Goal: Book appointment/travel/reservation

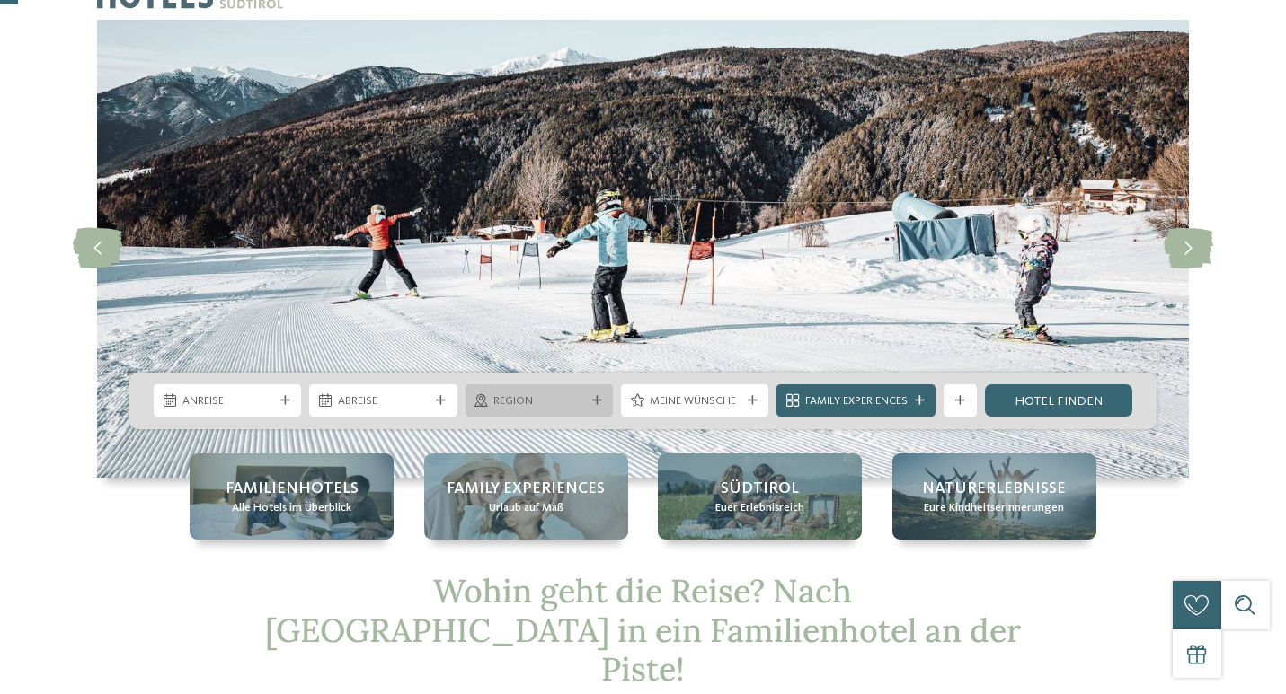
click at [547, 401] on span "Region" at bounding box center [538, 402] width 91 height 16
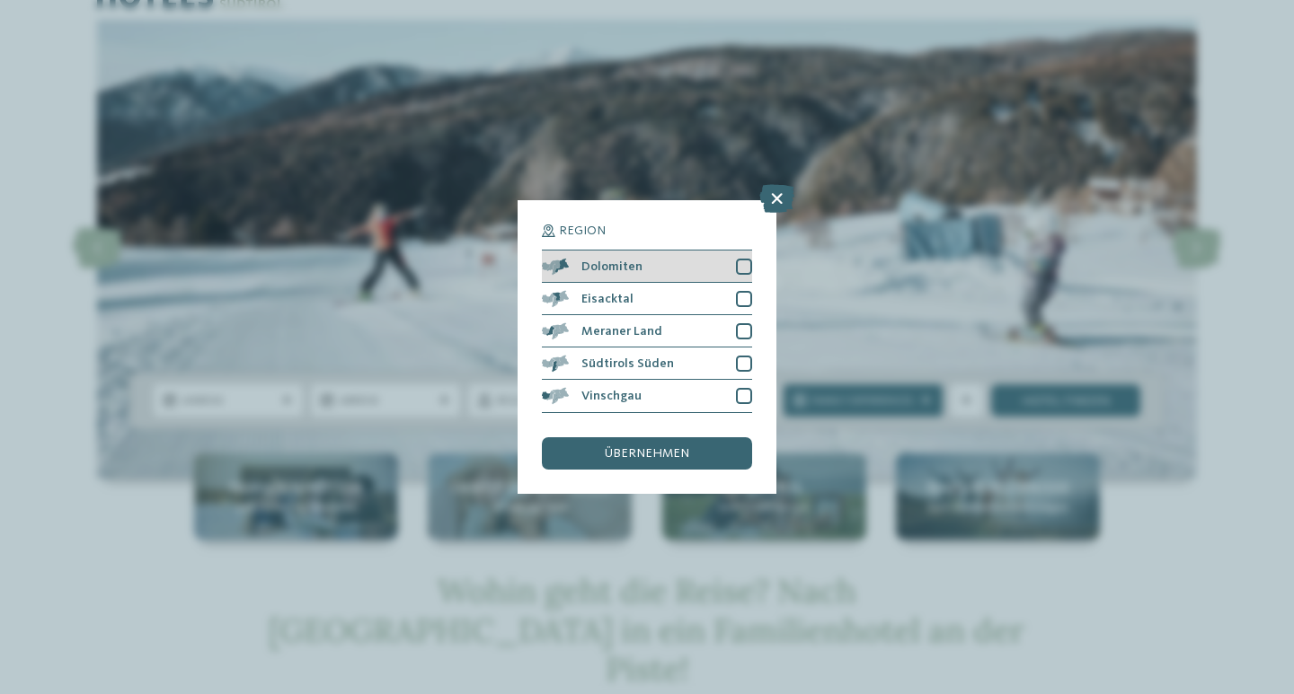
click at [740, 259] on div at bounding box center [744, 267] width 16 height 16
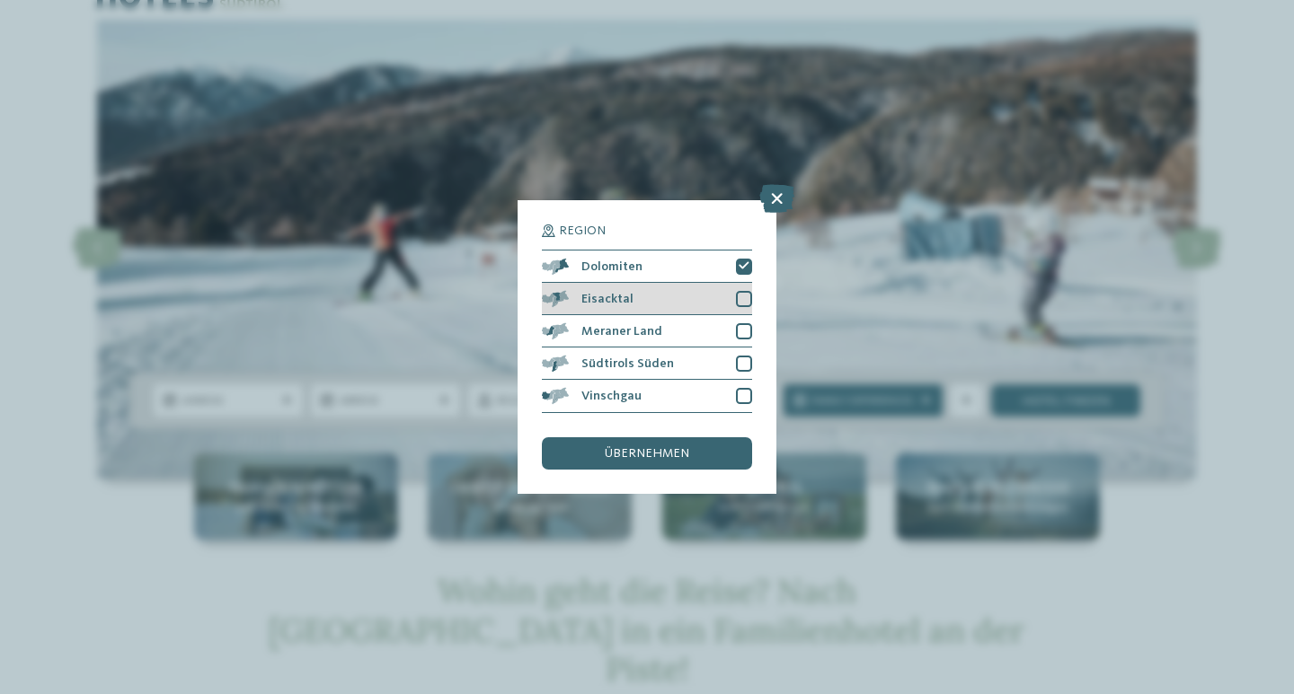
click at [747, 291] on div at bounding box center [744, 299] width 16 height 16
click at [745, 323] on div at bounding box center [744, 331] width 16 height 16
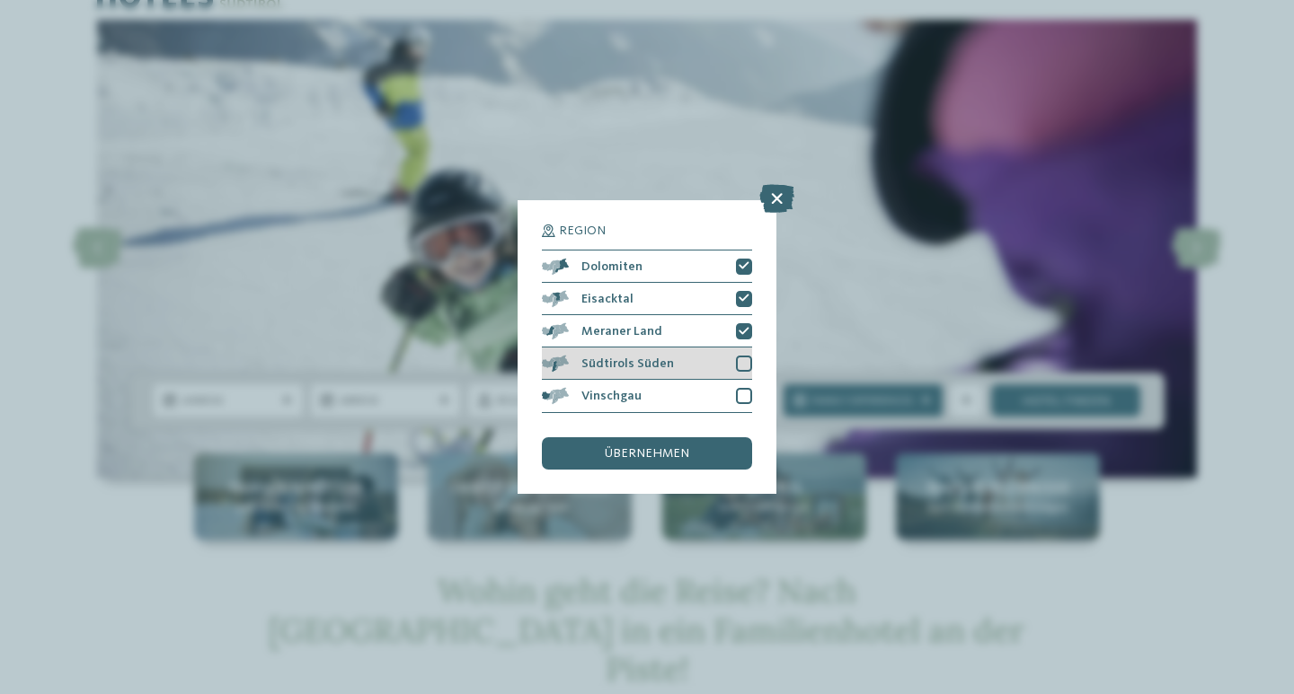
click at [746, 356] on div at bounding box center [744, 364] width 16 height 16
click at [746, 380] on div "Vinschgau" at bounding box center [647, 396] width 210 height 32
click at [678, 447] on span "übernehmen" at bounding box center [647, 453] width 84 height 13
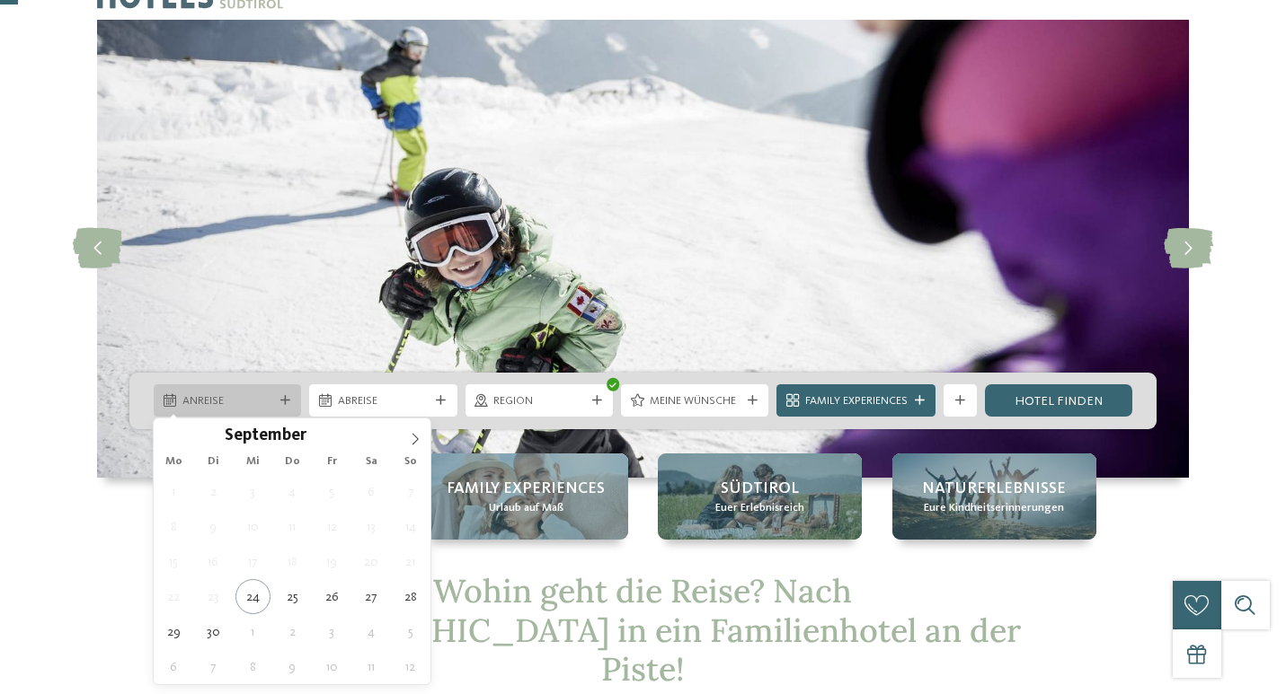
click at [245, 407] on span "Anreise" at bounding box center [227, 402] width 91 height 16
click at [420, 429] on span at bounding box center [415, 434] width 31 height 31
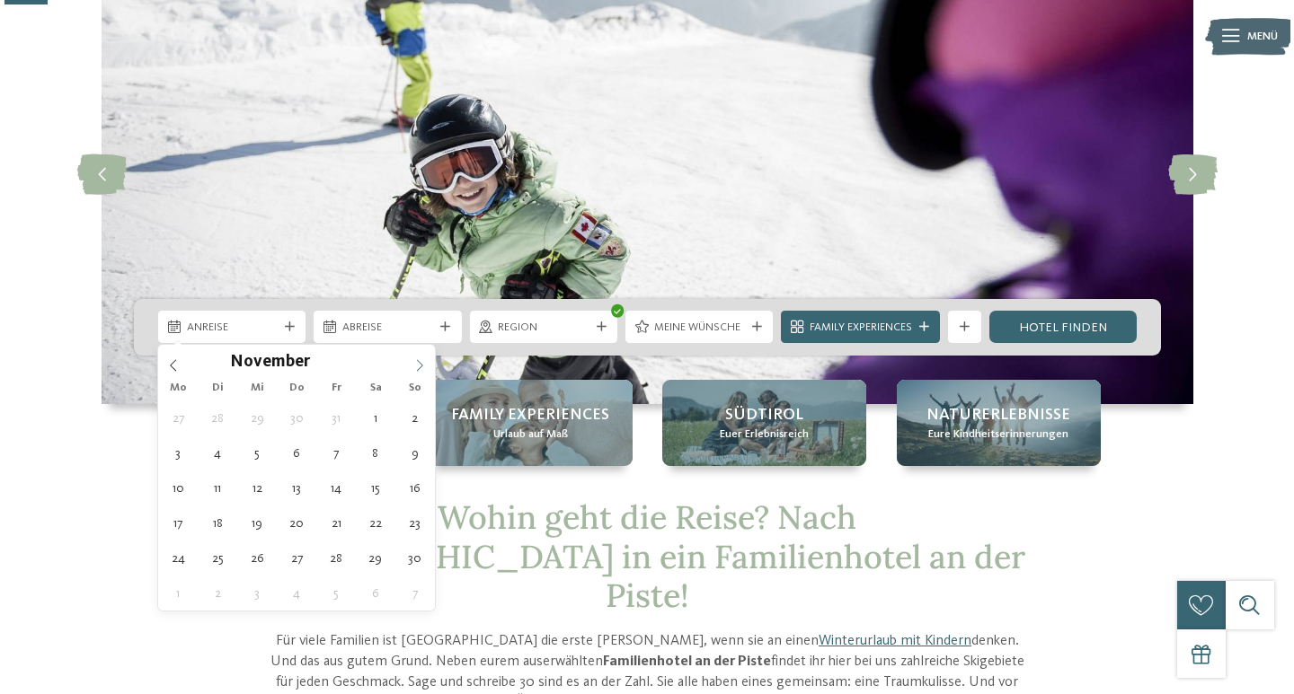
scroll to position [164, 0]
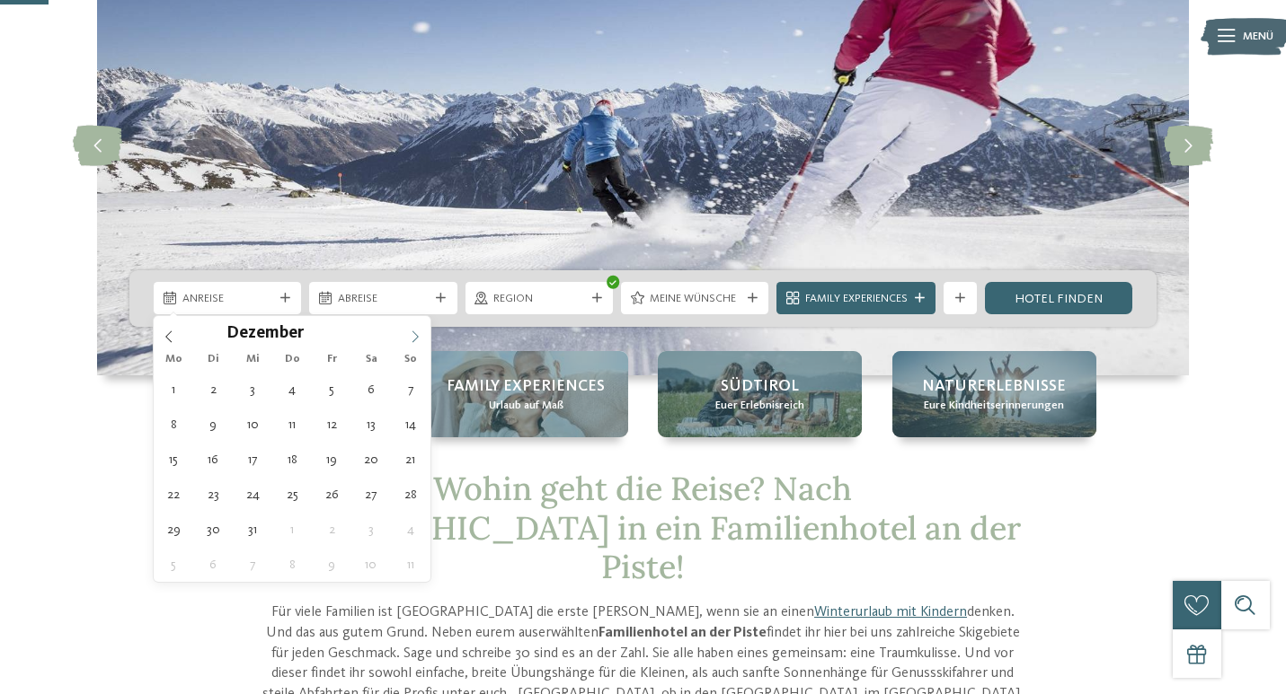
click at [420, 340] on icon at bounding box center [415, 337] width 13 height 13
type div "27.12.2025"
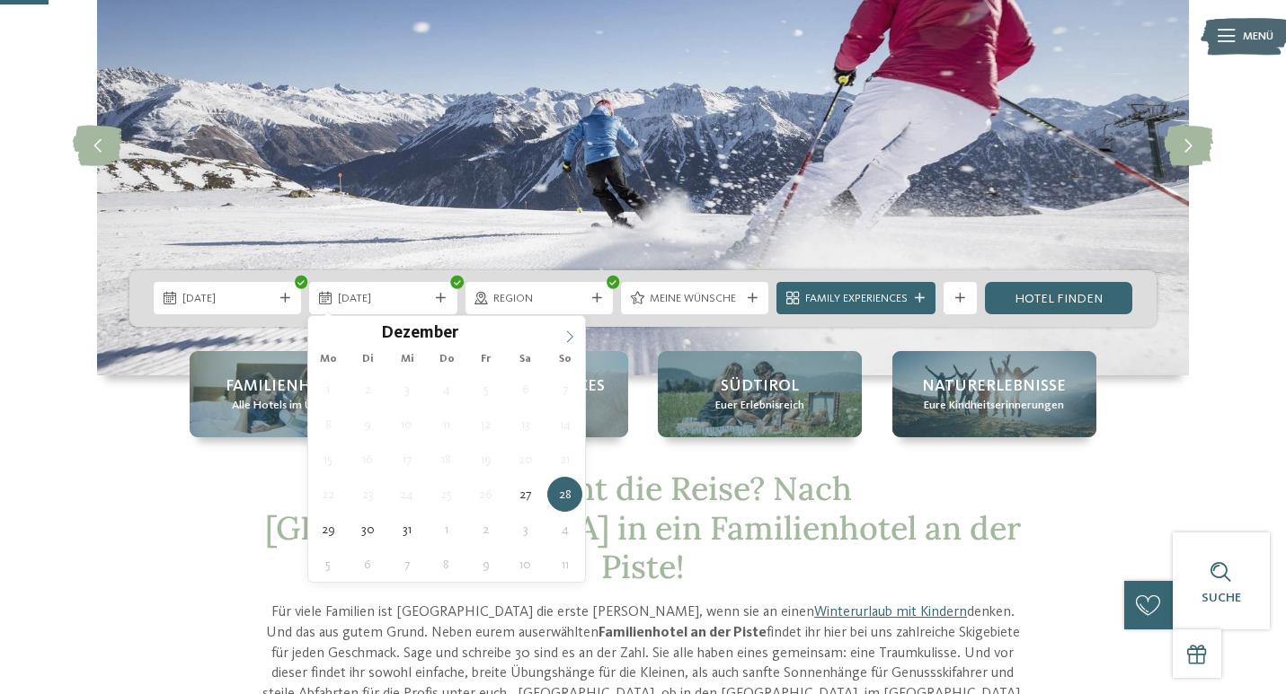
type input "****"
click at [565, 335] on icon at bounding box center [569, 337] width 13 height 13
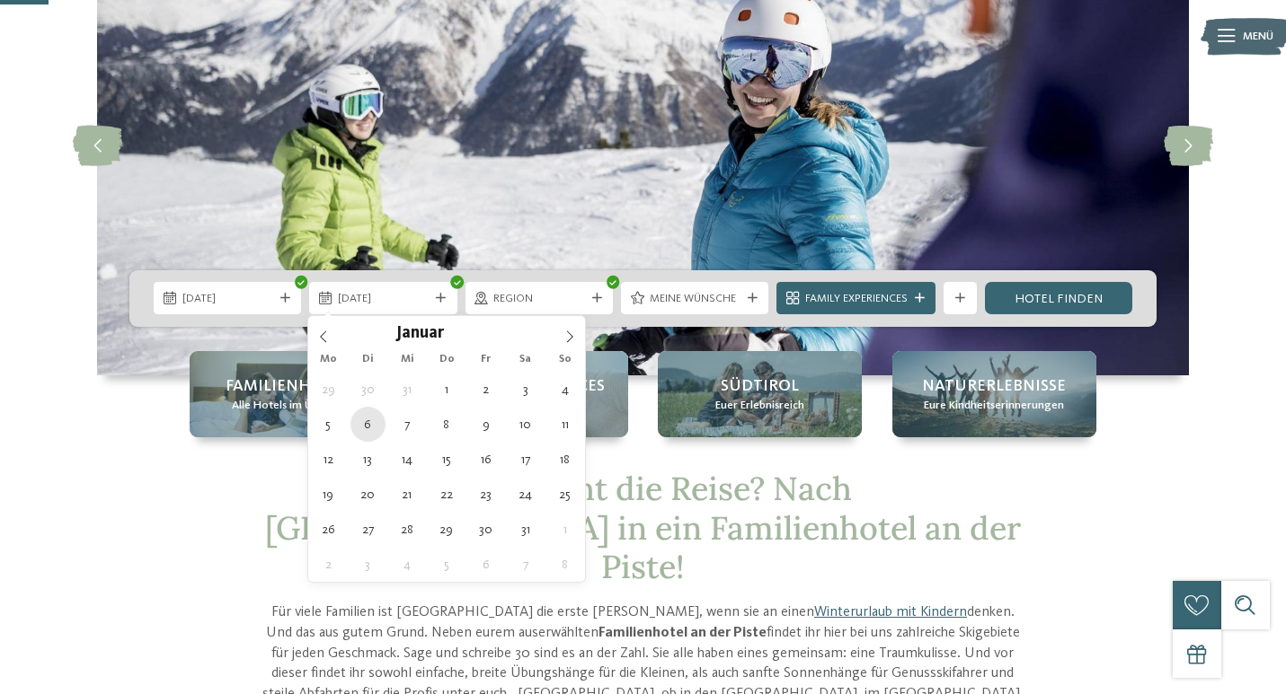
type div "06.01.2026"
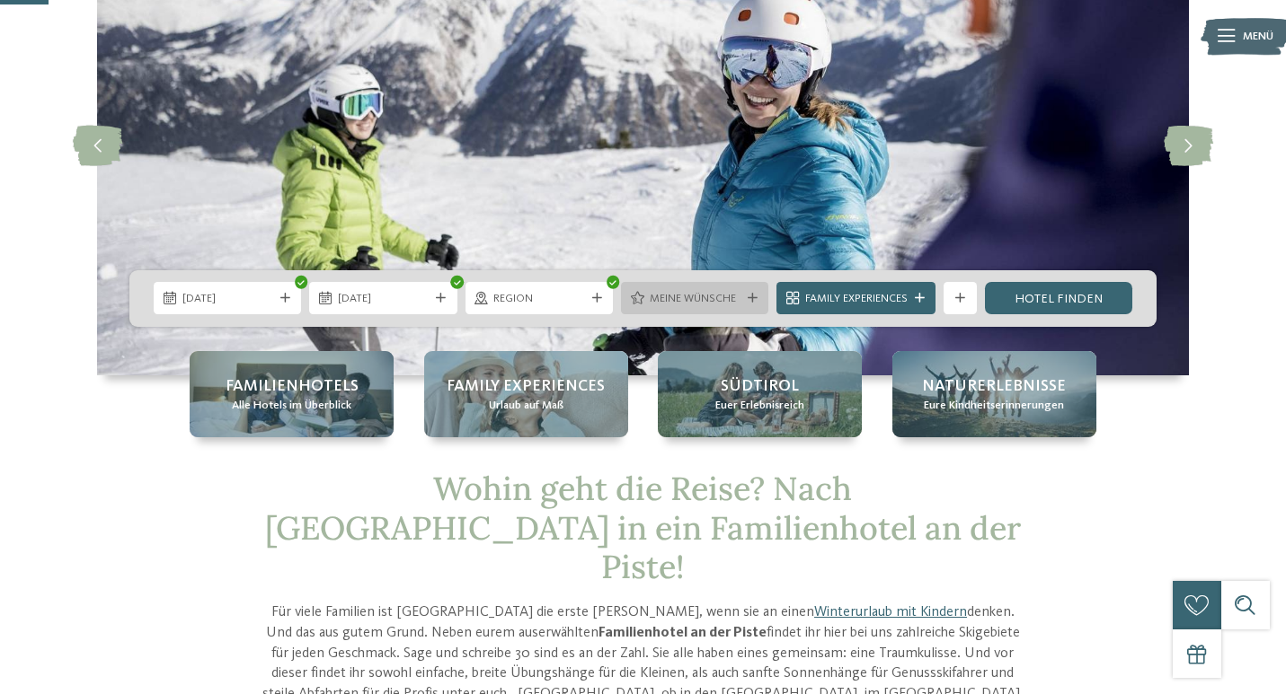
click at [664, 297] on span "Meine Wünsche" at bounding box center [695, 299] width 91 height 16
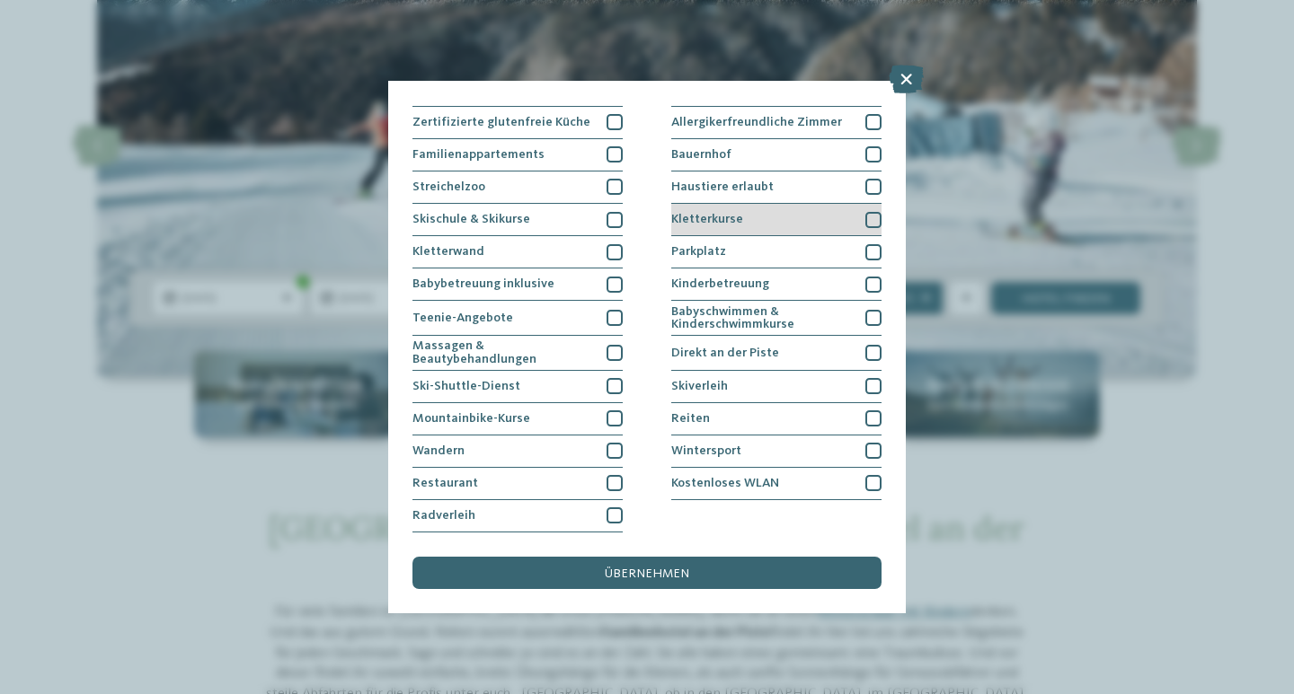
scroll to position [191, 0]
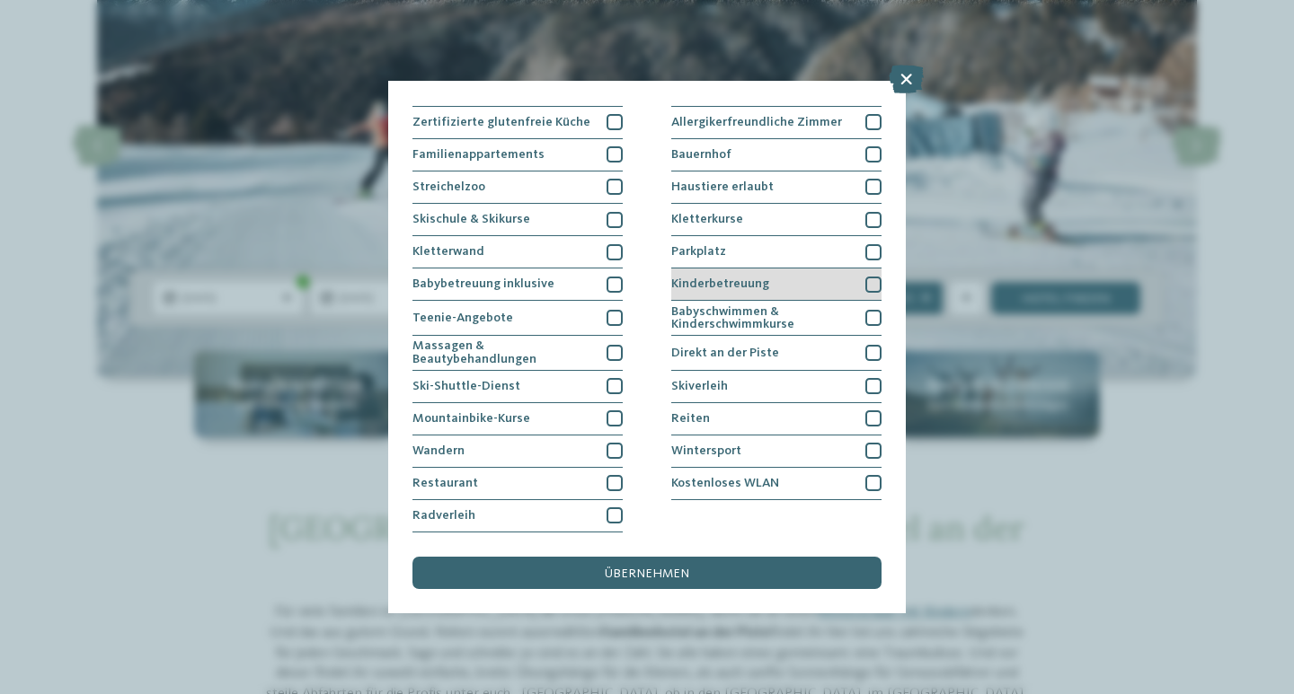
click at [725, 278] on span "Kinderbetreuung" at bounding box center [720, 284] width 98 height 13
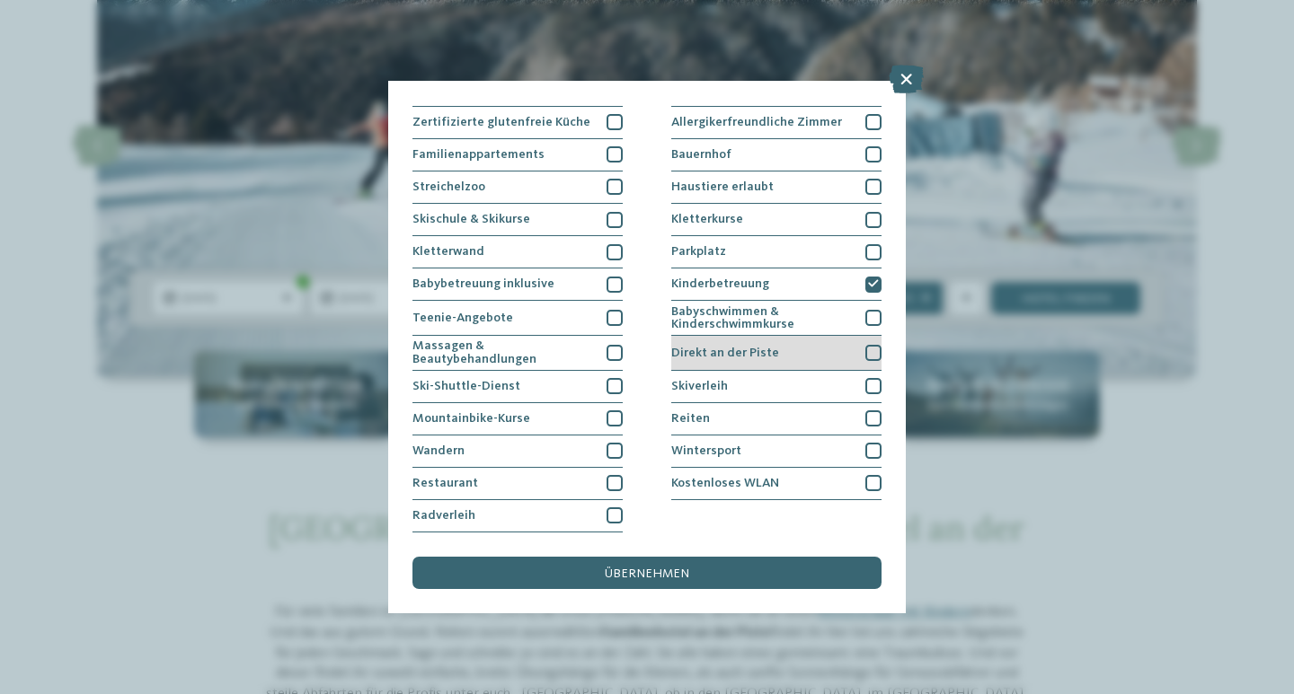
click at [714, 347] on span "Direkt an der Piste" at bounding box center [725, 353] width 108 height 13
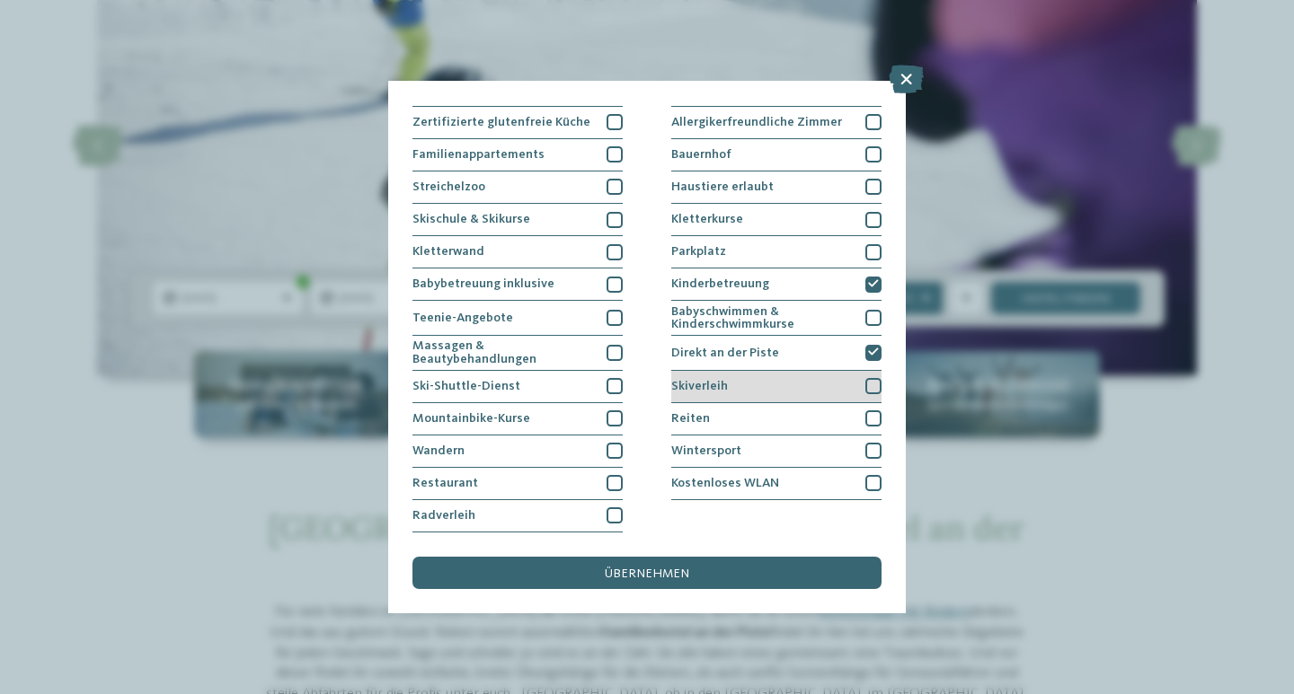
scroll to position [279, 0]
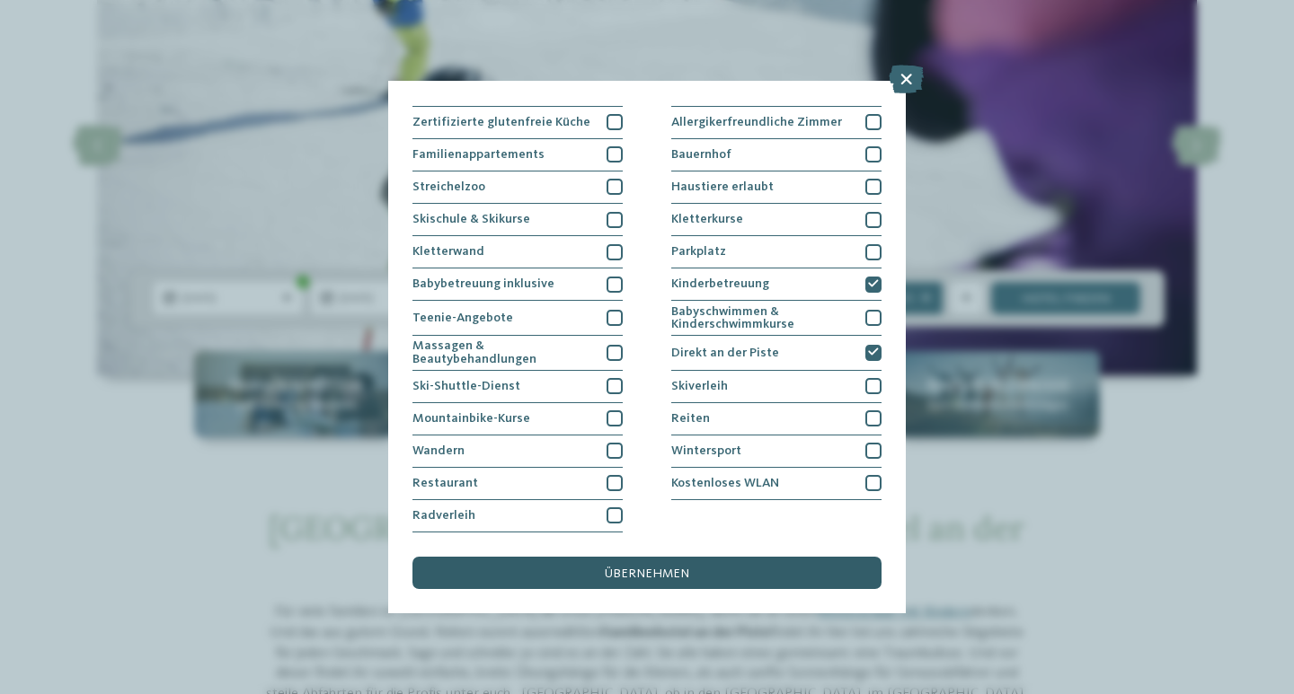
click at [628, 568] on span "übernehmen" at bounding box center [647, 574] width 84 height 13
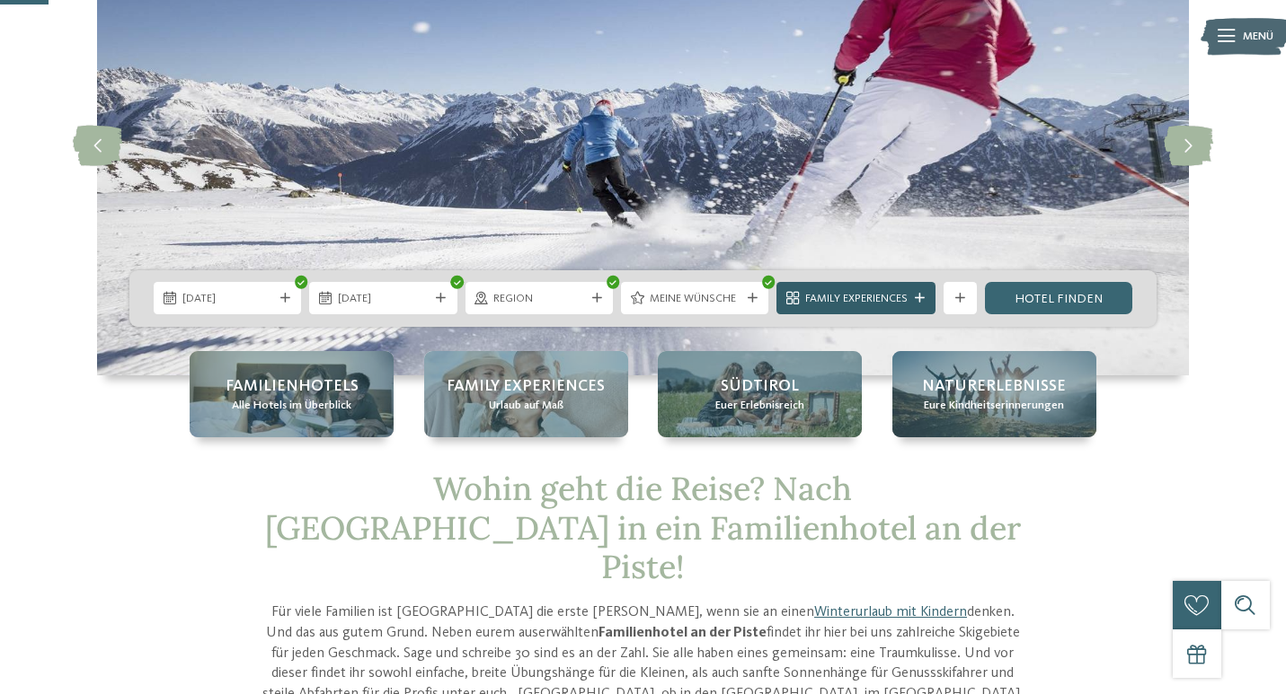
click at [889, 301] on span "Family Experiences" at bounding box center [856, 299] width 102 height 16
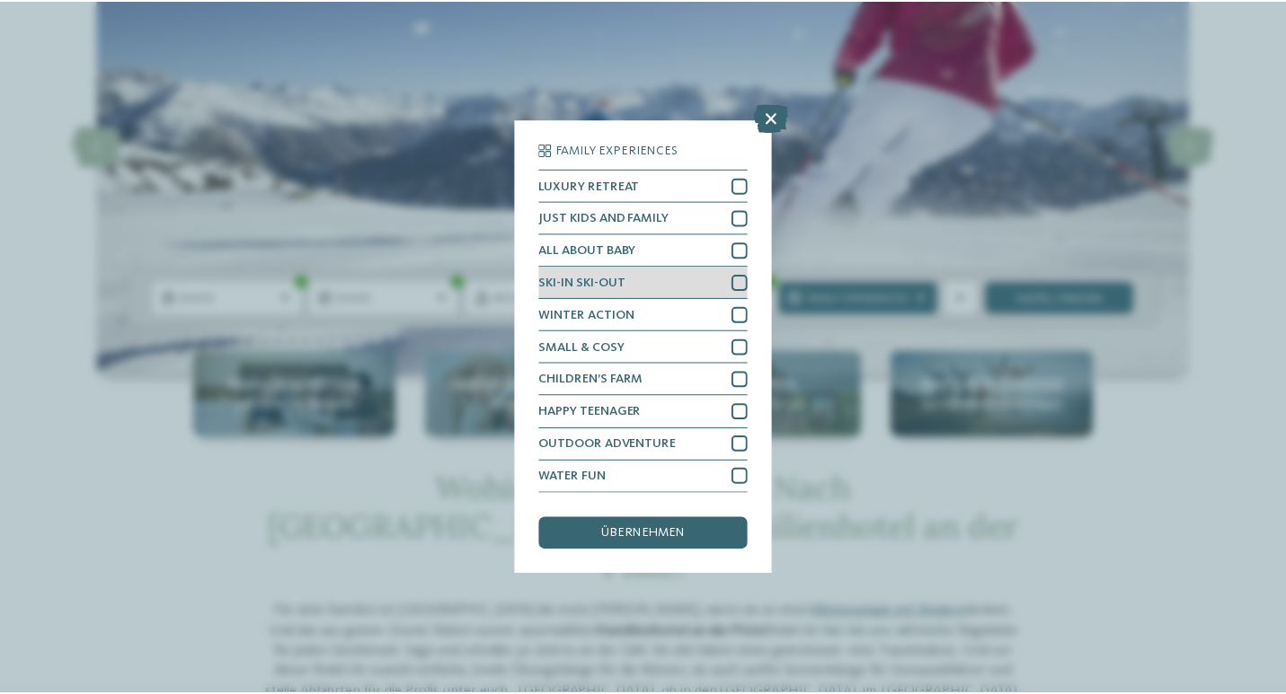
scroll to position [39, 0]
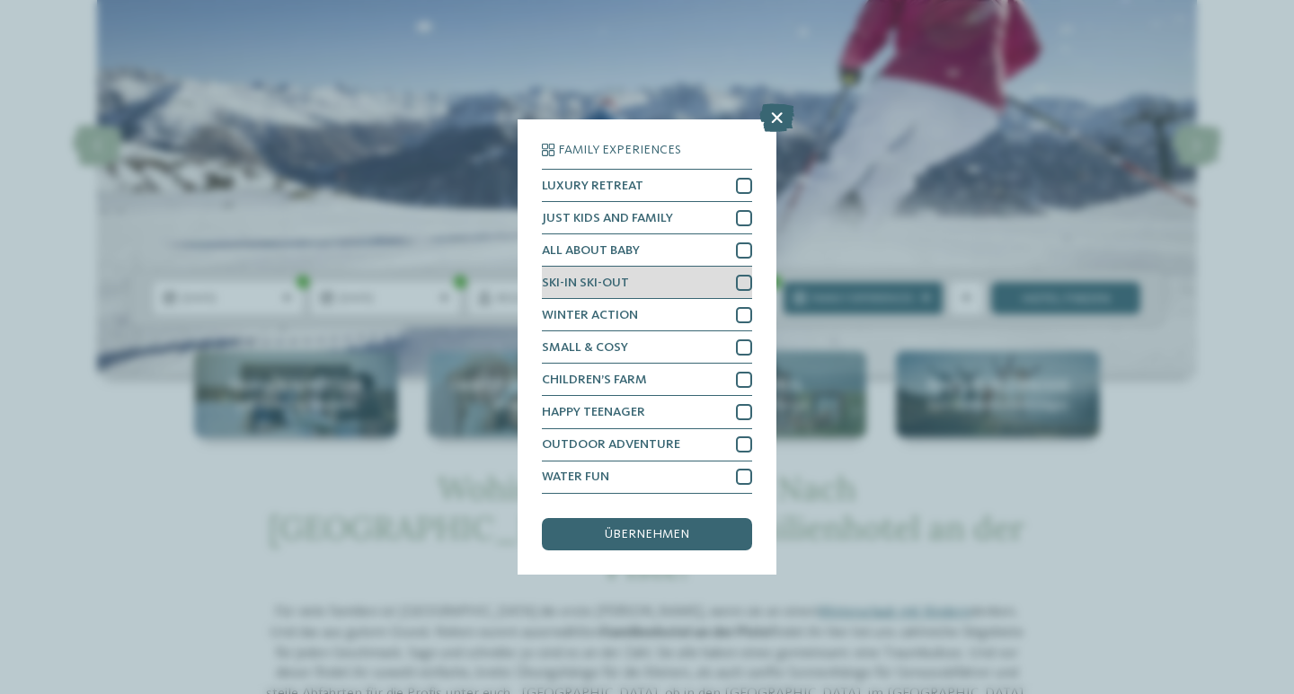
click at [630, 267] on div "SKI-IN SKI-OUT" at bounding box center [647, 283] width 210 height 32
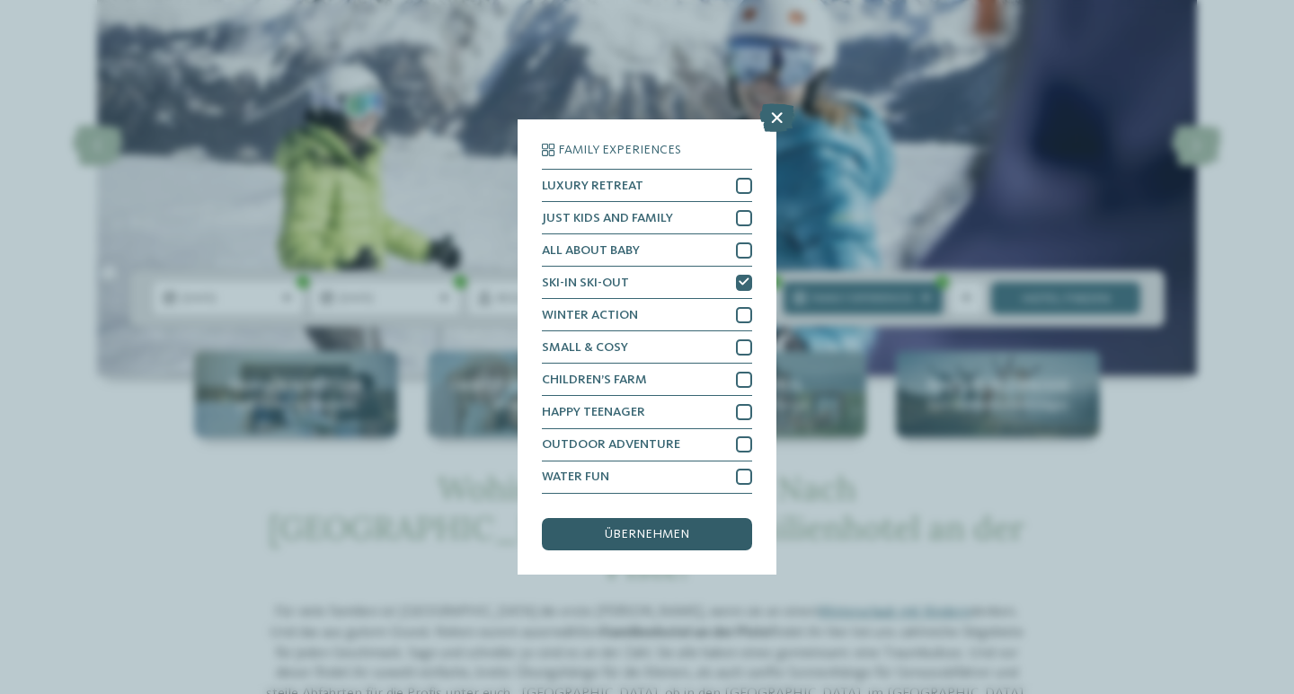
click at [625, 528] on span "übernehmen" at bounding box center [647, 534] width 84 height 13
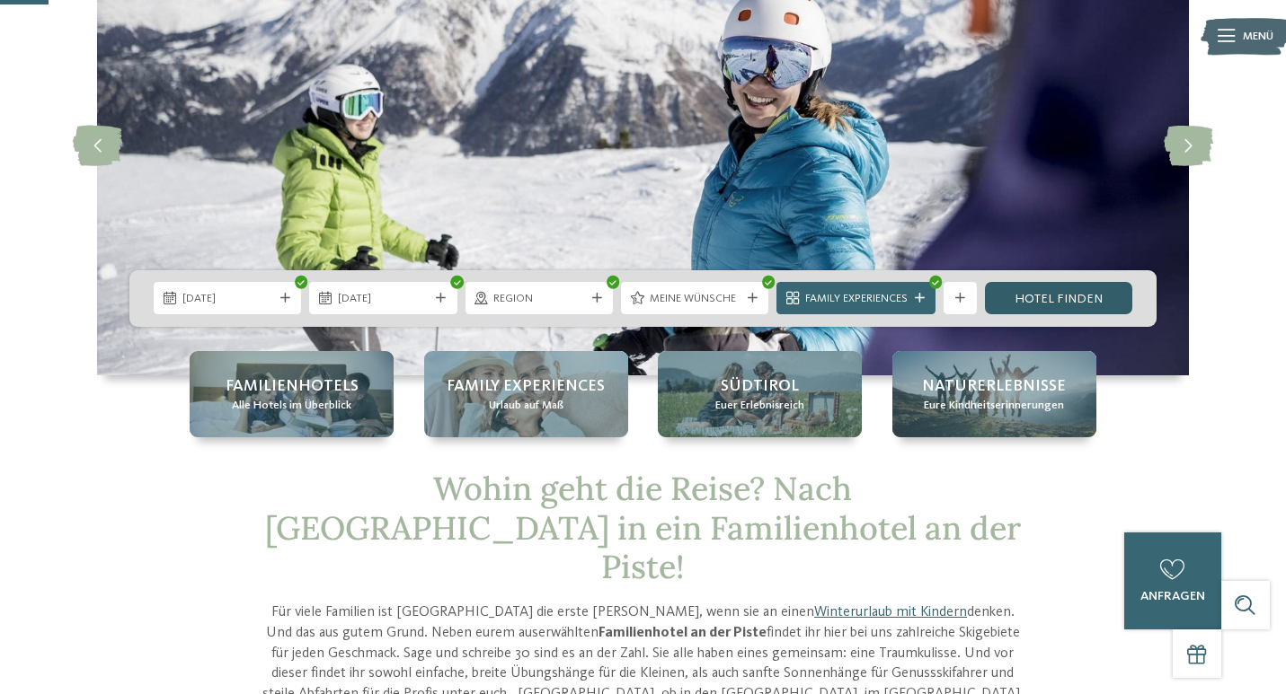
click at [1036, 305] on link "Hotel finden" at bounding box center [1058, 298] width 147 height 32
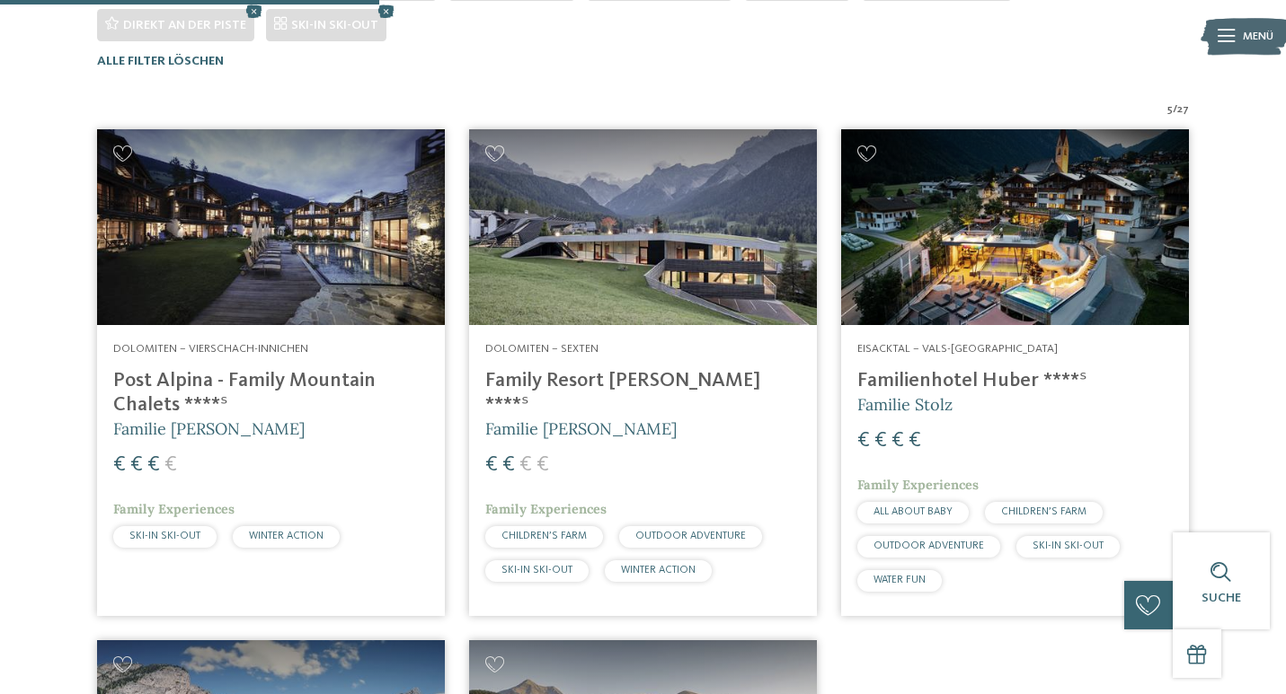
scroll to position [540, 0]
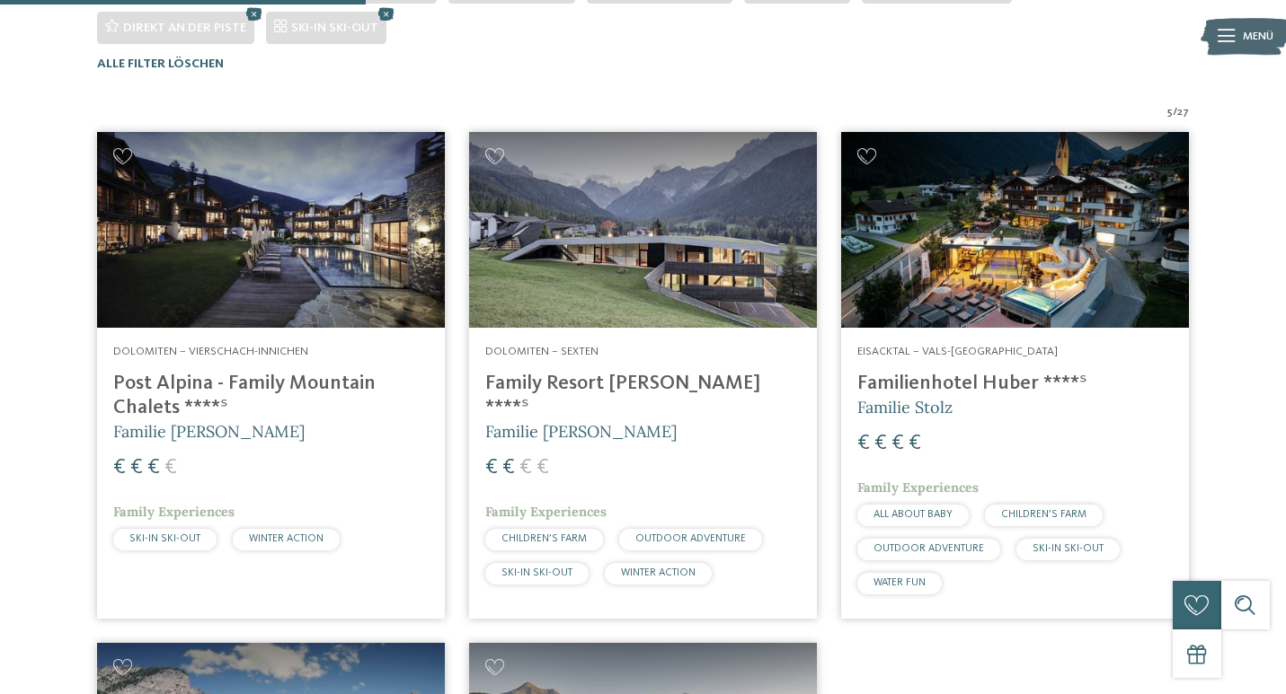
click at [642, 277] on img at bounding box center [643, 230] width 348 height 196
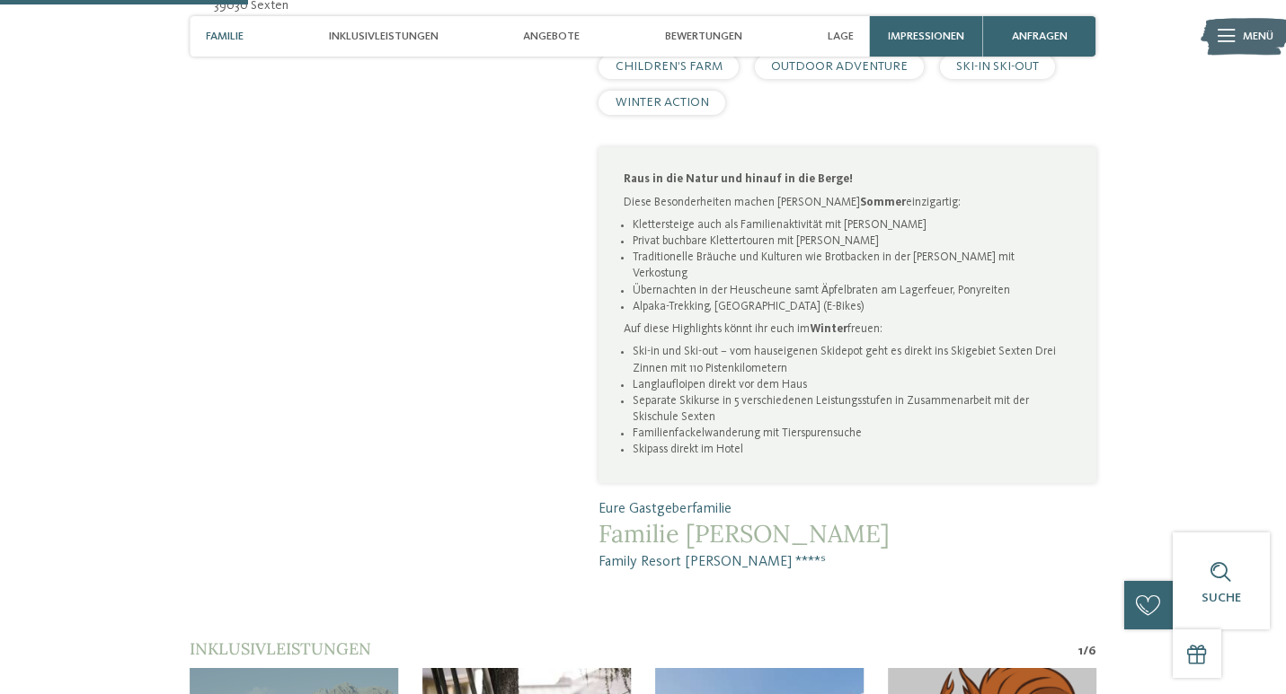
scroll to position [968, 0]
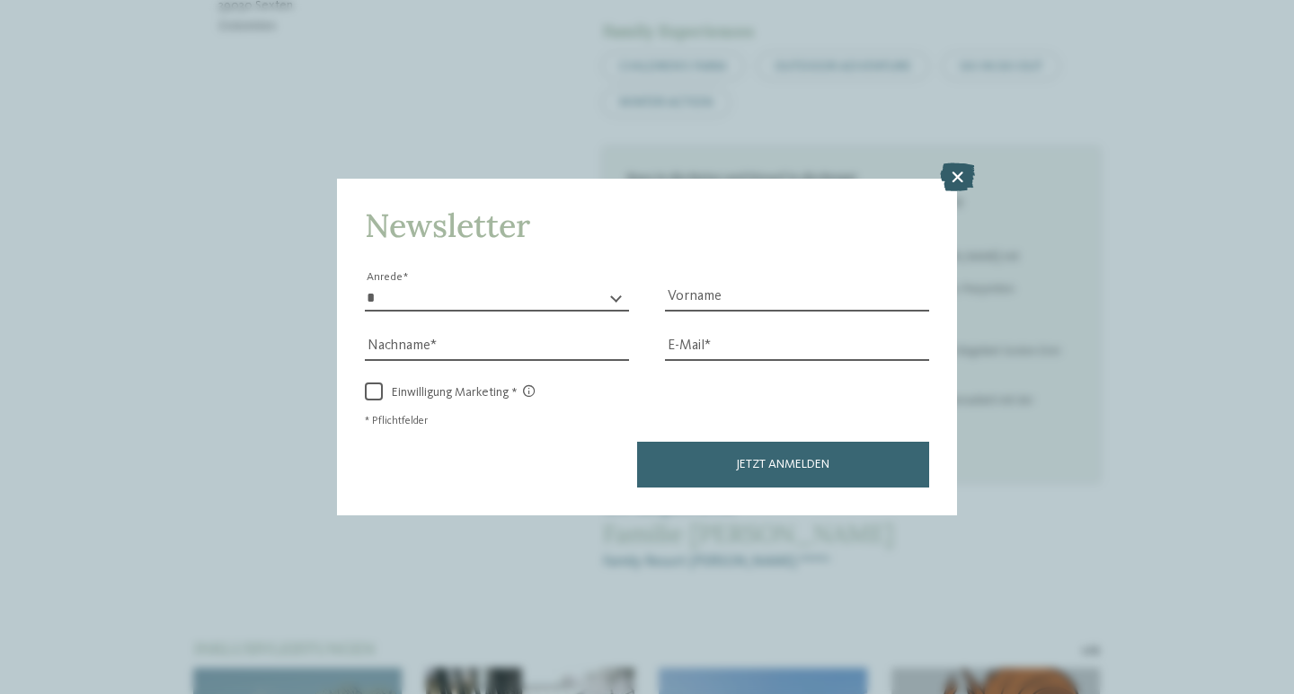
click at [958, 163] on icon at bounding box center [957, 177] width 35 height 29
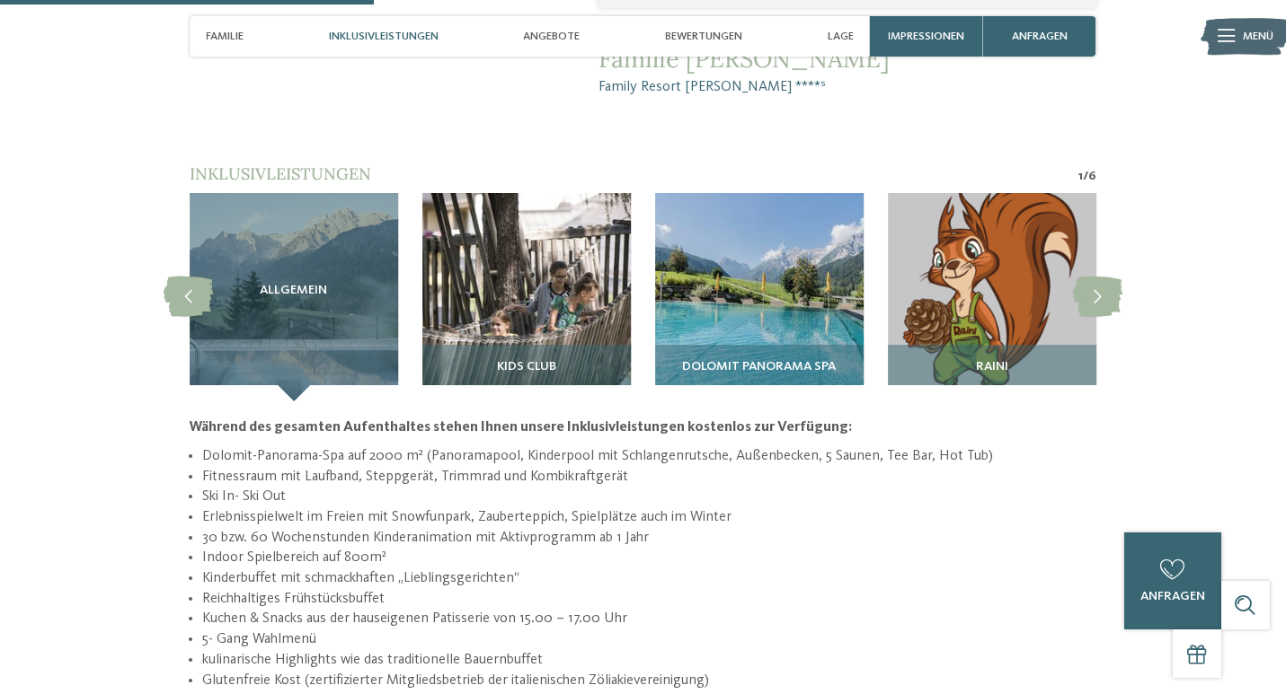
scroll to position [1435, 0]
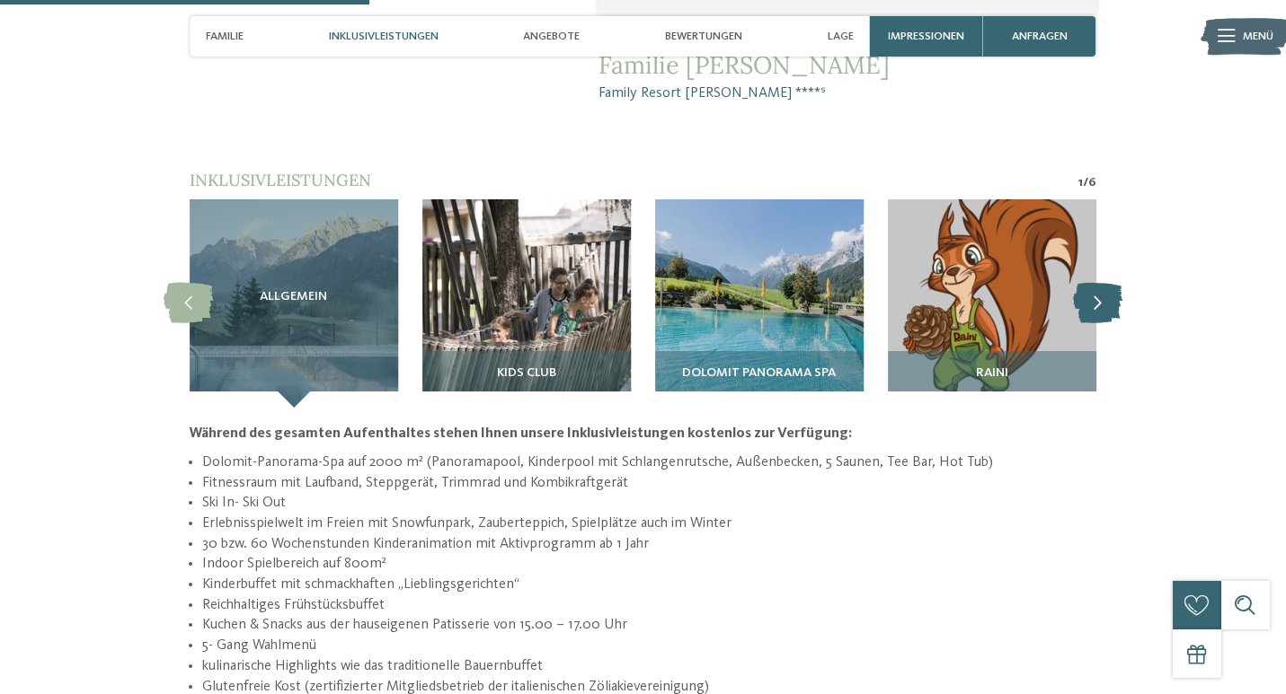
click at [1105, 284] on icon at bounding box center [1097, 304] width 49 height 40
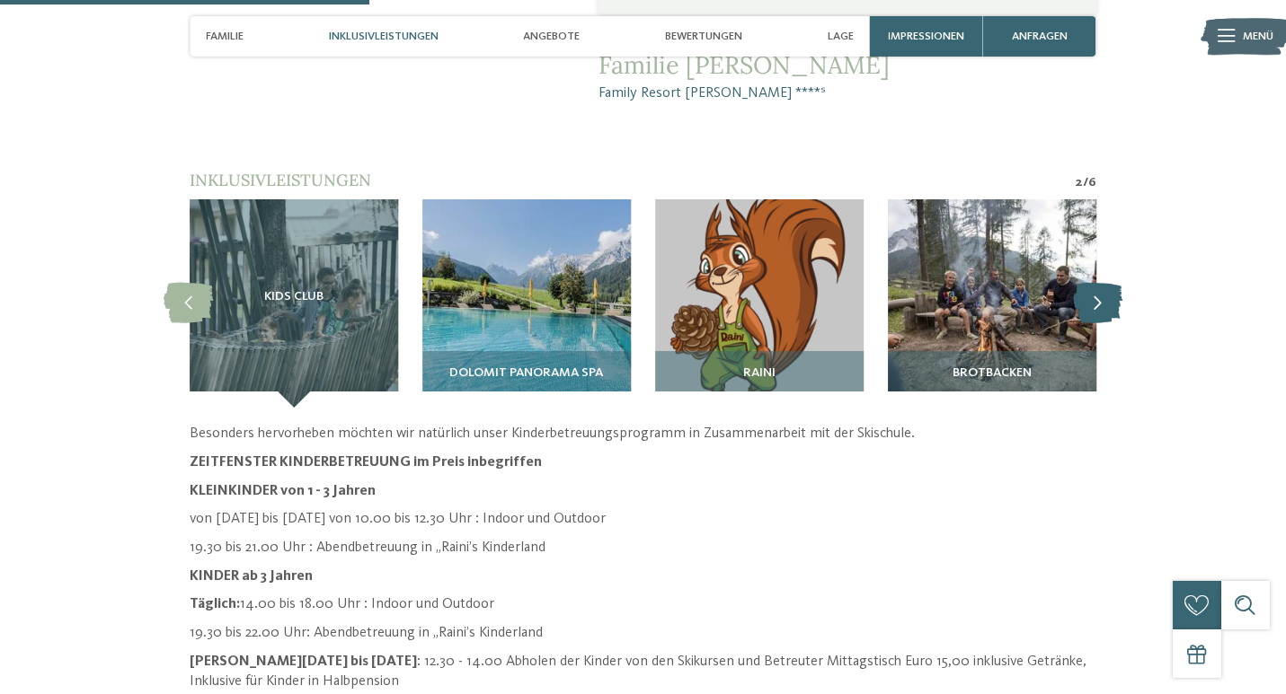
click at [1104, 284] on icon at bounding box center [1097, 304] width 49 height 40
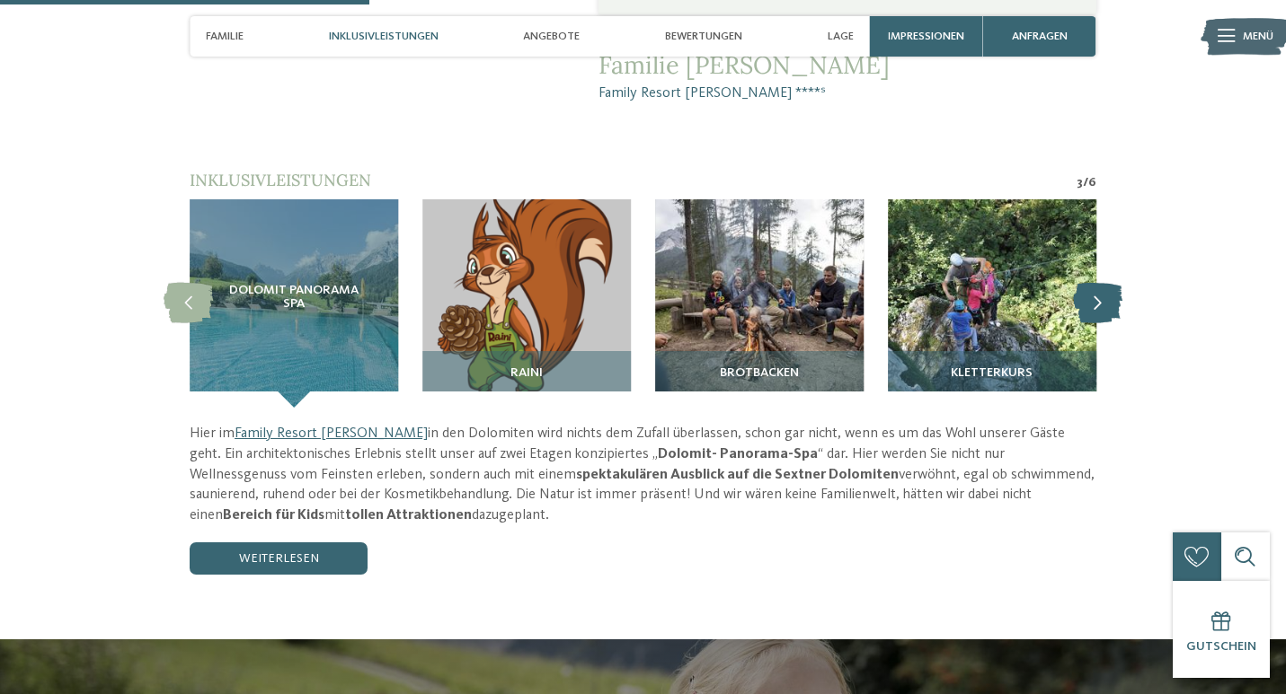
click at [1104, 284] on icon at bounding box center [1097, 304] width 49 height 40
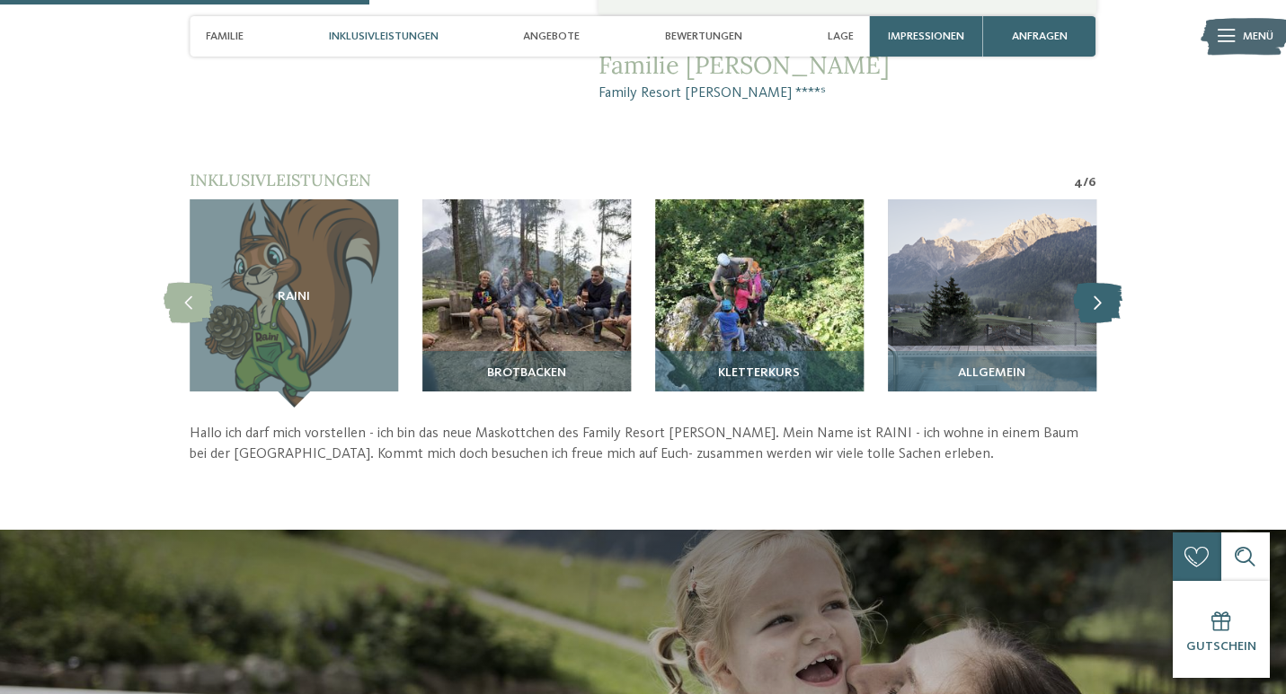
click at [1104, 284] on icon at bounding box center [1097, 304] width 49 height 40
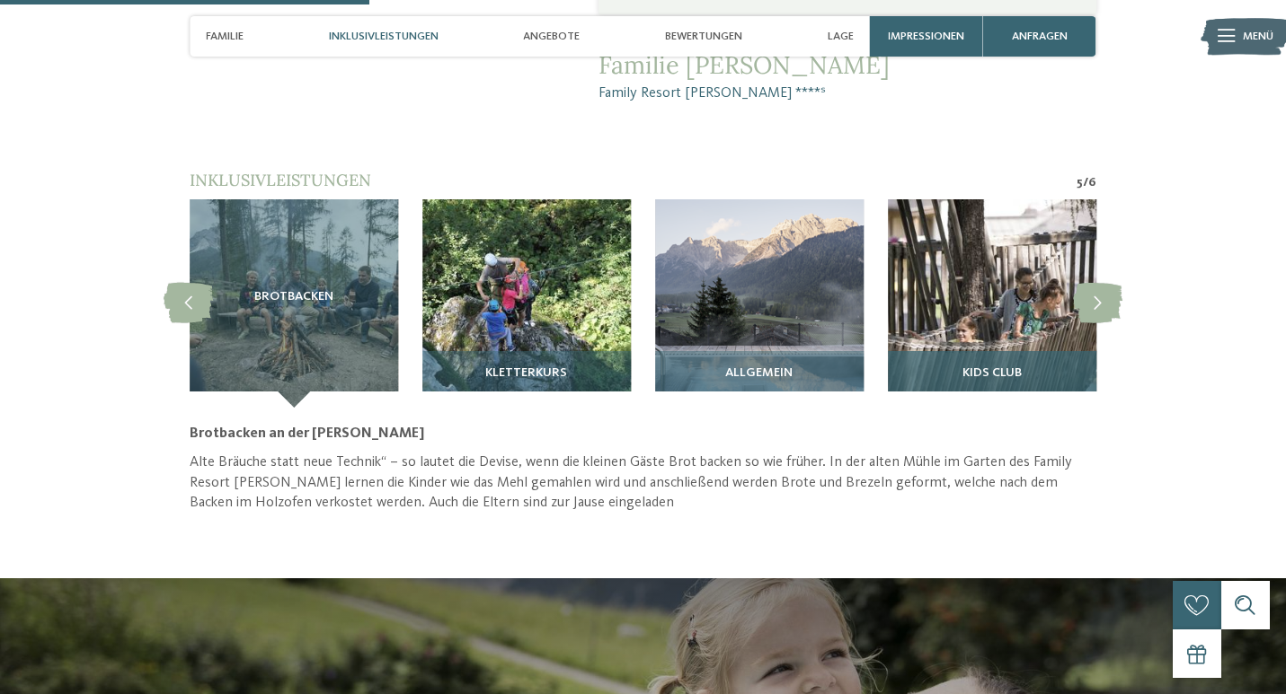
click at [969, 265] on img at bounding box center [992, 303] width 208 height 208
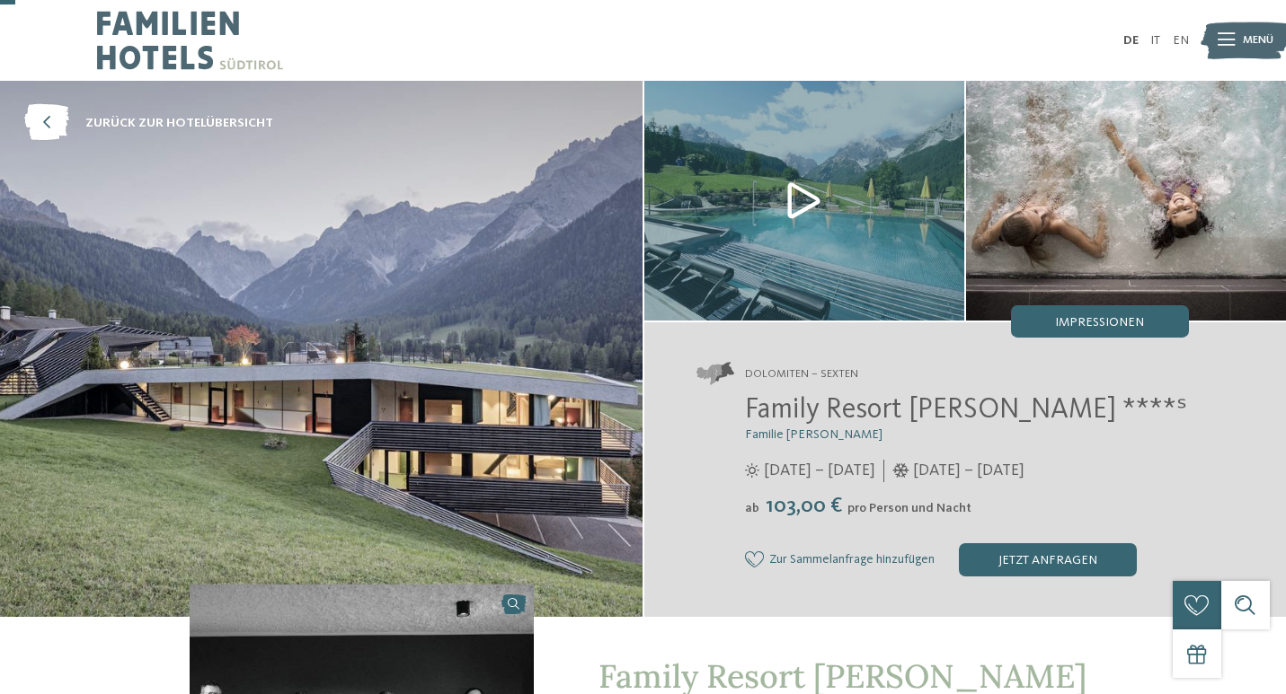
scroll to position [0, 0]
click at [54, 133] on icon at bounding box center [46, 123] width 45 height 37
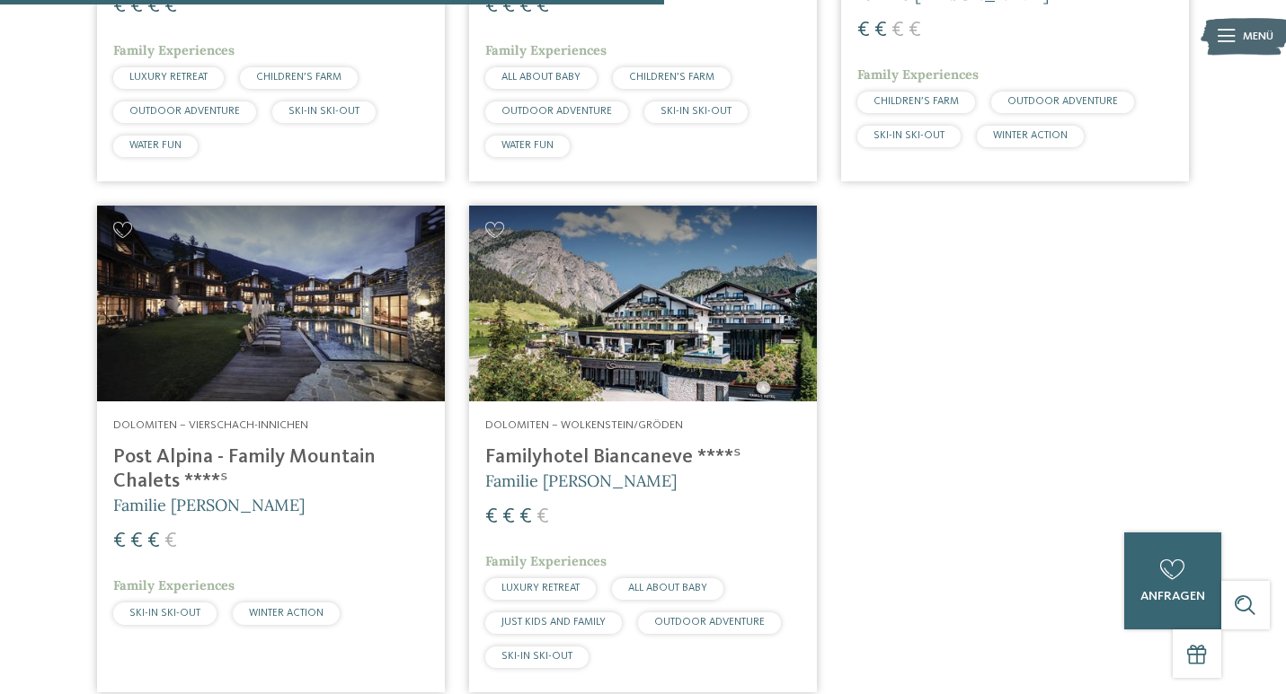
scroll to position [981, 0]
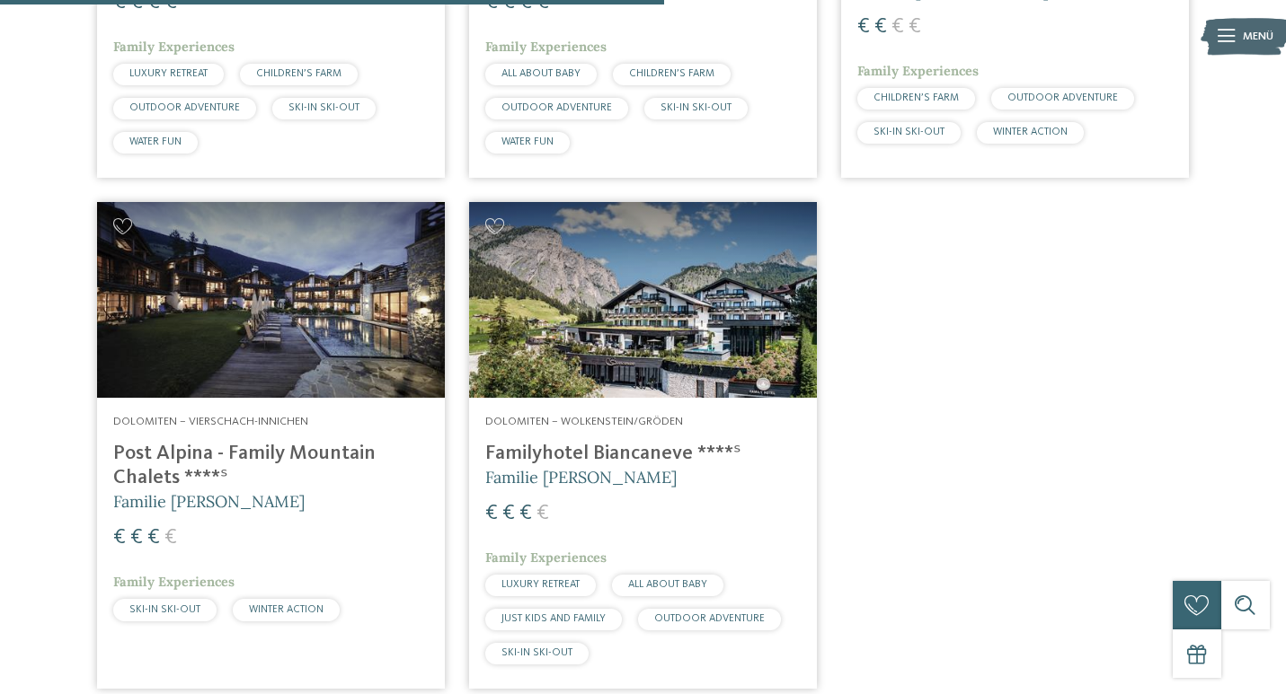
click at [313, 289] on img at bounding box center [271, 300] width 348 height 196
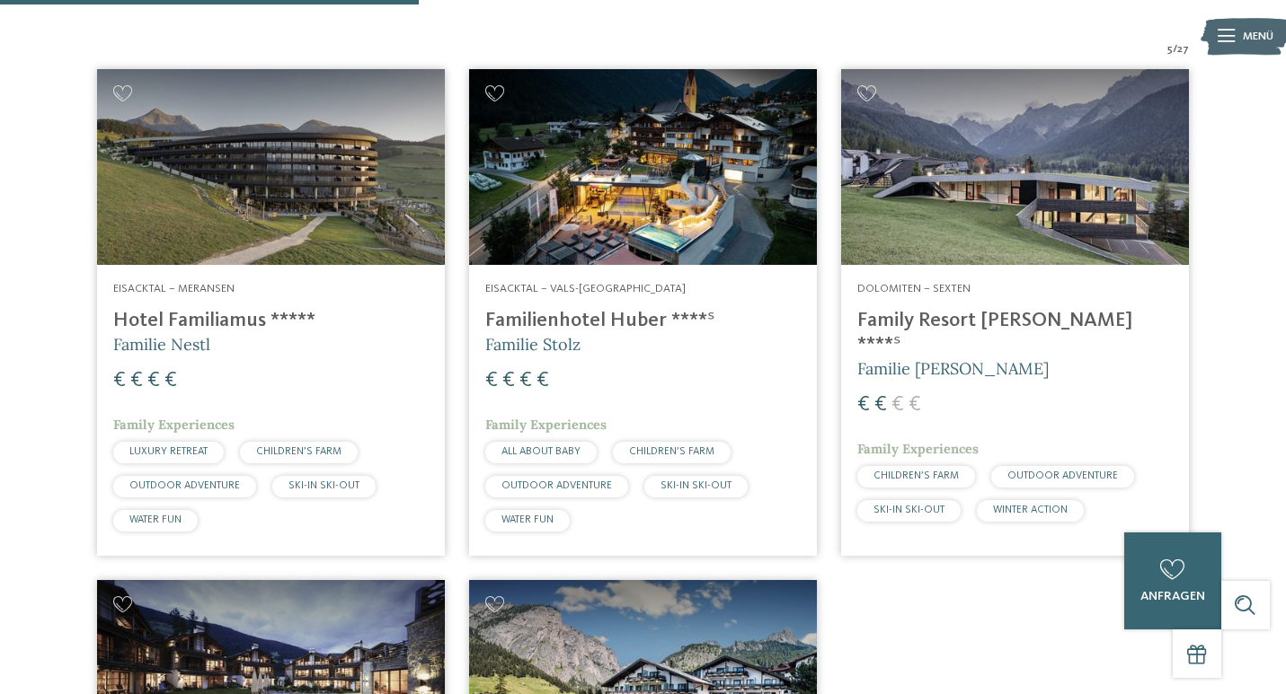
scroll to position [619, 0]
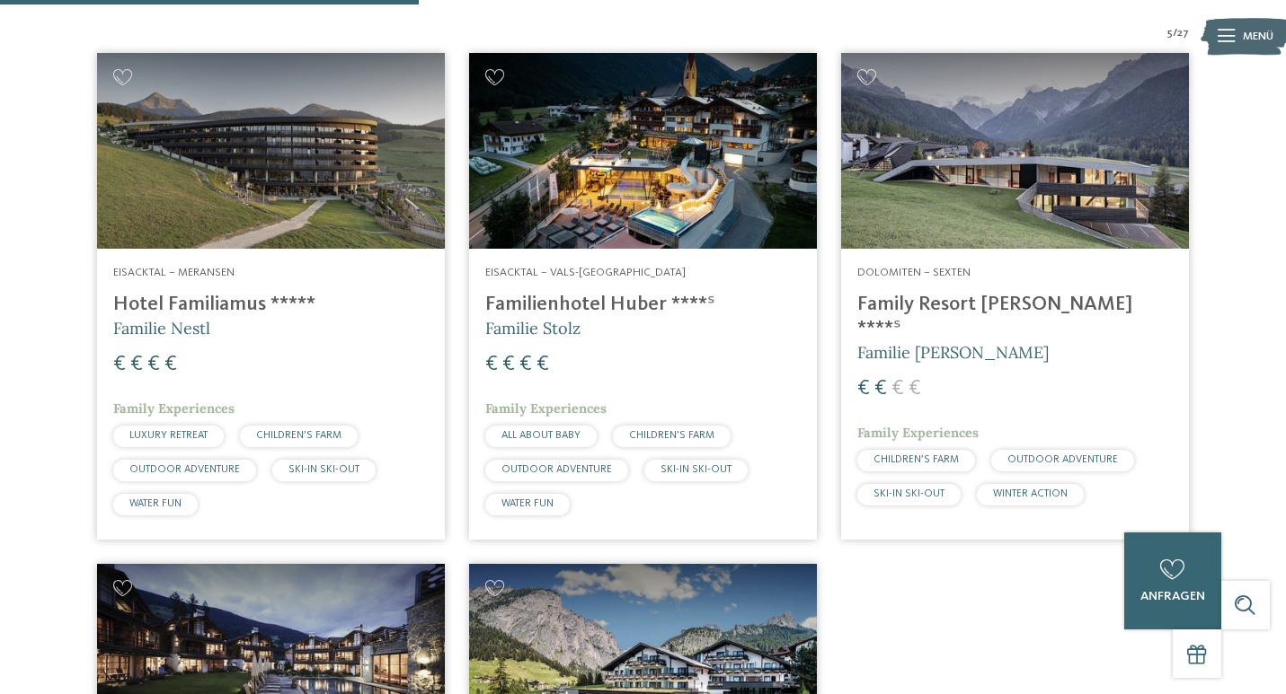
click at [692, 156] on img at bounding box center [643, 151] width 348 height 196
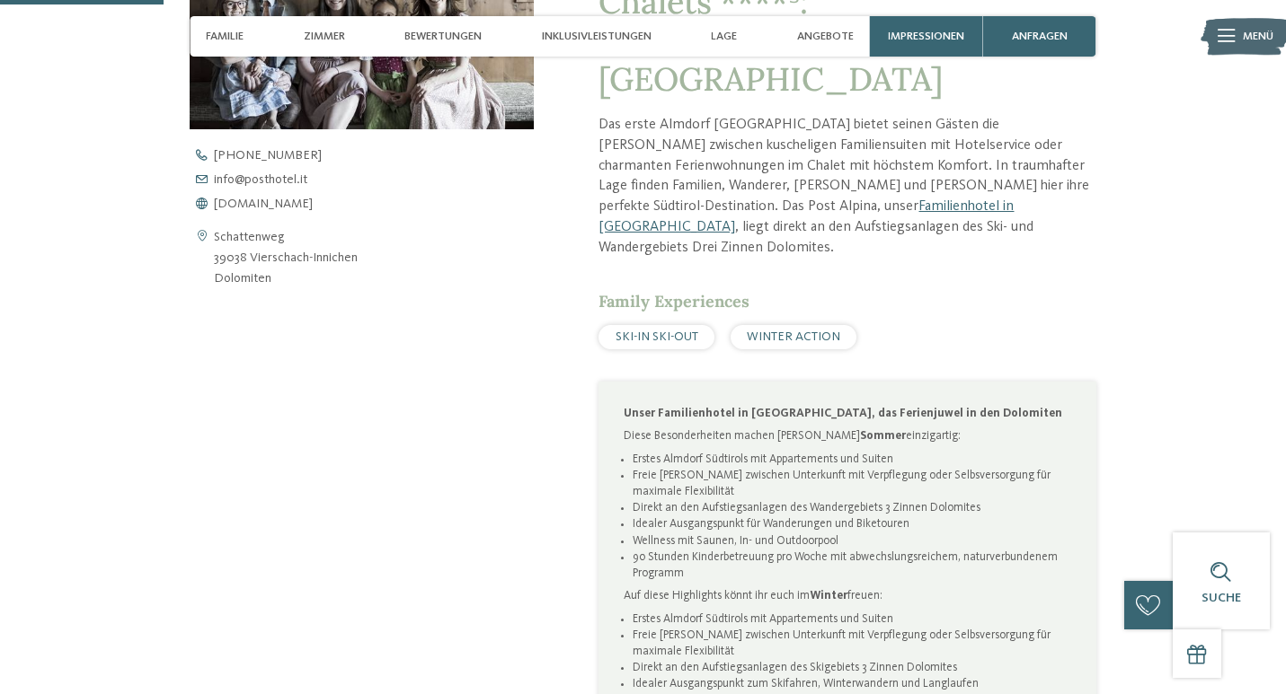
scroll to position [754, 0]
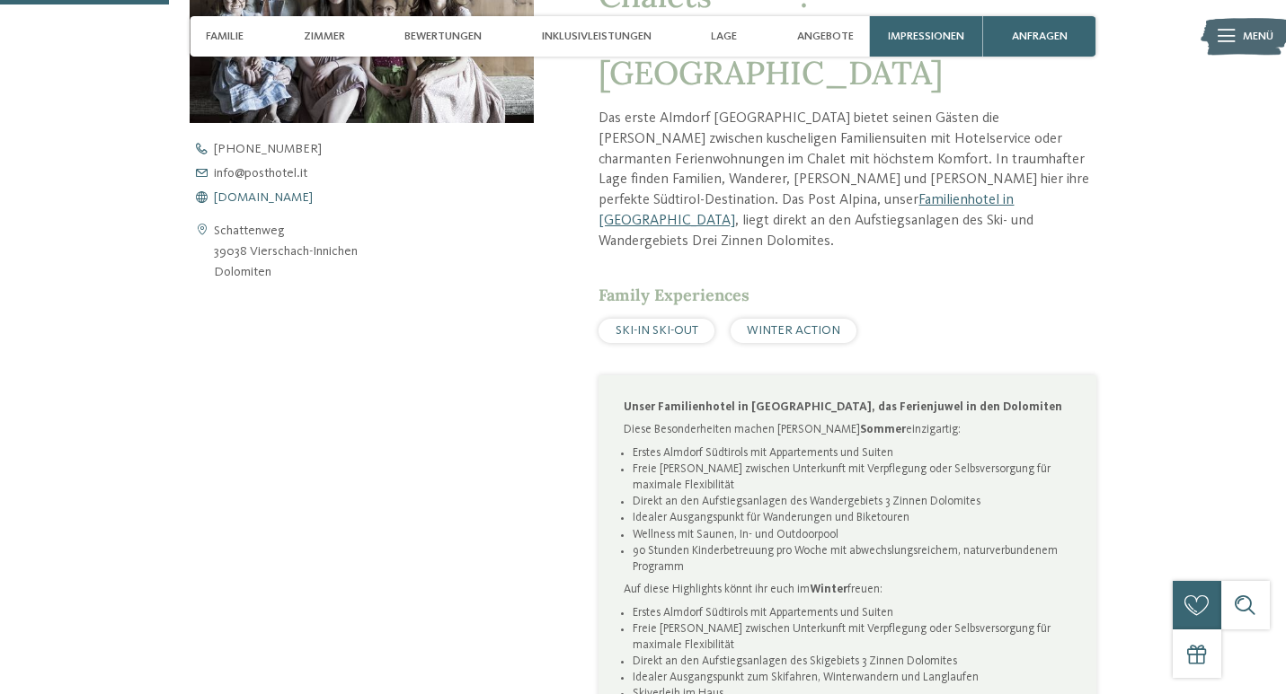
click at [280, 195] on span "[DOMAIN_NAME]" at bounding box center [263, 197] width 99 height 13
